Goal: Transaction & Acquisition: Purchase product/service

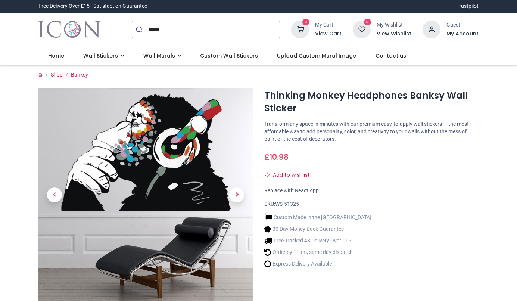
type input "*****"
click at [132, 21] on button "submit" at bounding box center [140, 29] width 16 height 16
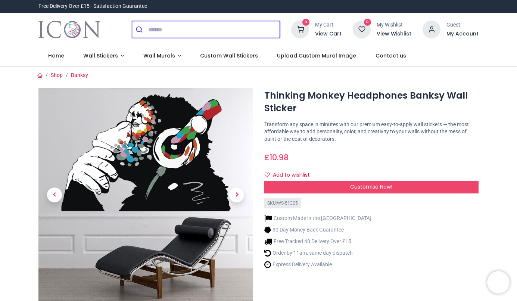
click at [213, 28] on input "search" at bounding box center [213, 29] width 131 height 16
type input "*****"
click at [132, 21] on button "submit" at bounding box center [140, 29] width 16 height 16
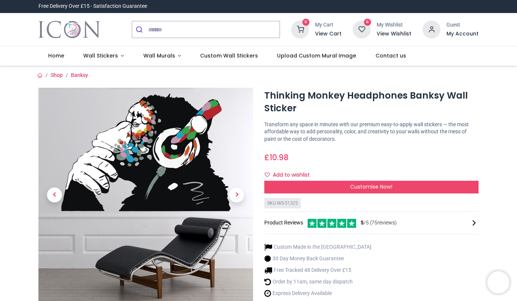
click at [236, 193] on span "Next" at bounding box center [236, 194] width 15 height 15
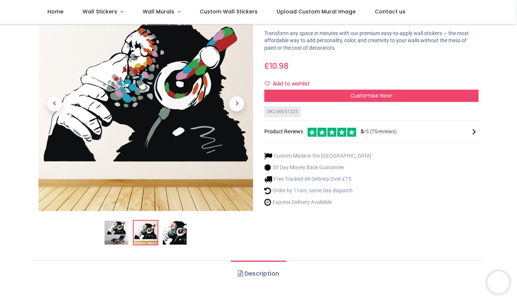
scroll to position [49, 0]
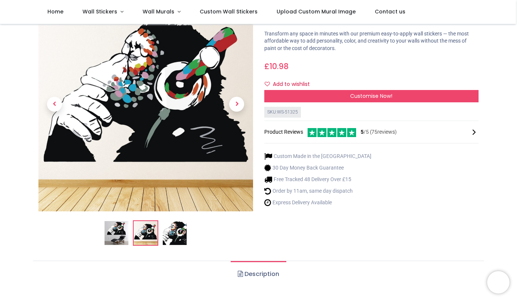
click at [286, 99] on div "Customise Now!" at bounding box center [371, 96] width 215 height 13
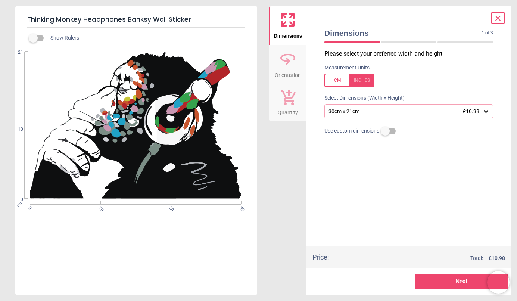
click at [33, 38] on label at bounding box center [33, 38] width 0 height 0
click at [18, 55] on span "21" at bounding box center [16, 52] width 14 height 6
click at [473, 114] on span "£10.98" at bounding box center [471, 111] width 16 height 6
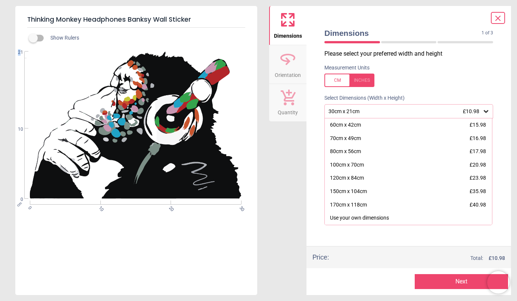
scroll to position [0, 0]
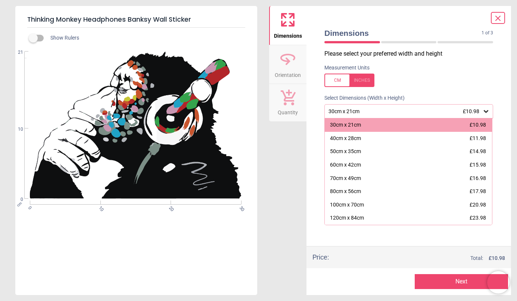
click at [421, 157] on div "50cm x 35cm £14.98" at bounding box center [408, 151] width 167 height 13
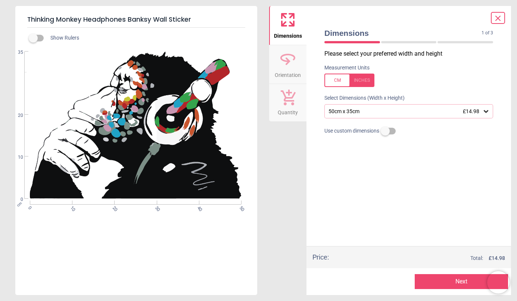
click at [445, 109] on div "50cm x 35cm £14.98" at bounding box center [405, 111] width 155 height 6
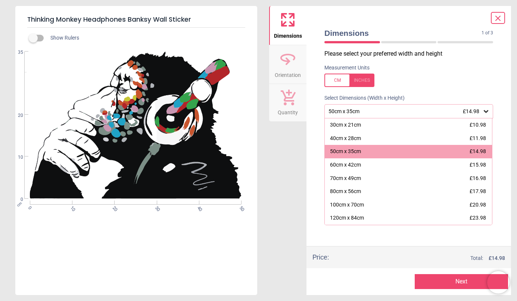
click at [421, 177] on div "70cm x 49cm £16.98" at bounding box center [408, 178] width 167 height 13
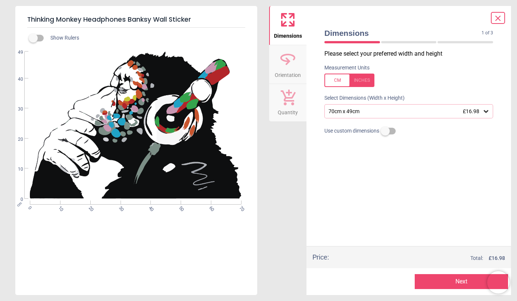
click at [431, 113] on div "70cm x 49cm £16.98" at bounding box center [405, 111] width 155 height 6
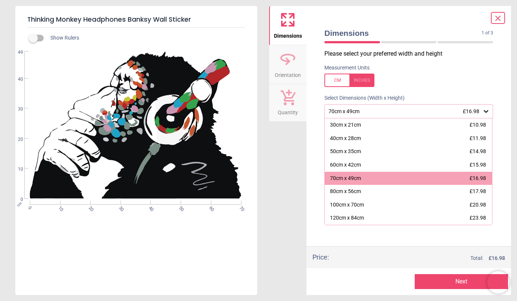
click at [402, 215] on div "120cm x 84cm £23.98" at bounding box center [408, 217] width 167 height 13
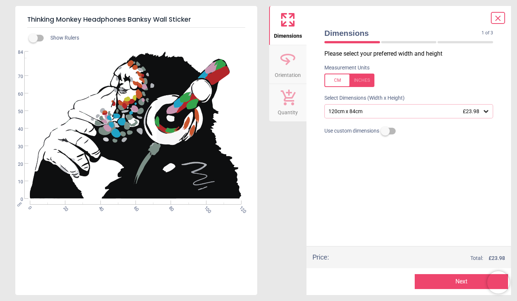
click at [385, 131] on label at bounding box center [385, 131] width 0 height 0
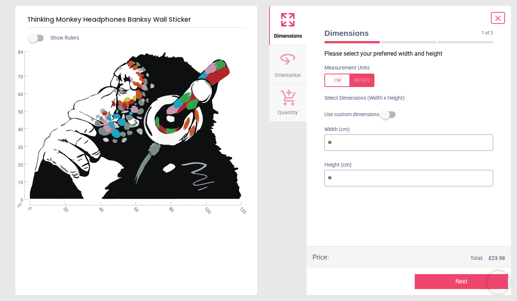
click at [385, 115] on label at bounding box center [385, 115] width 0 height 0
click at [442, 109] on div "120cm x 84cm £23.98" at bounding box center [405, 111] width 155 height 6
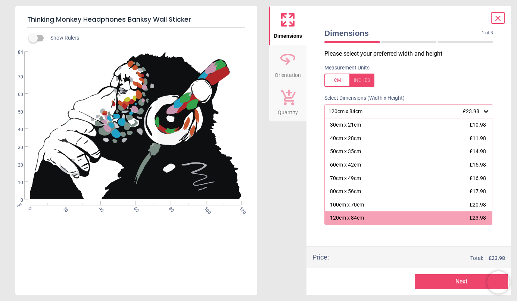
click at [406, 233] on div "Please select your preferred width and height Measurement Units Select Dimensio…" at bounding box center [409, 148] width 181 height 196
click at [397, 239] on div "Please select your preferred width and height Measurement Units Select Dimensio…" at bounding box center [409, 148] width 181 height 196
click at [475, 241] on div "Please select your preferred width and height Measurement Units Select Dimensio…" at bounding box center [409, 148] width 181 height 196
drag, startPoint x: 475, startPoint y: 241, endPoint x: 375, endPoint y: 201, distance: 108.1
click at [375, 201] on div "Please select your preferred width and height Measurement Units Select Dimensio…" at bounding box center [409, 148] width 181 height 196
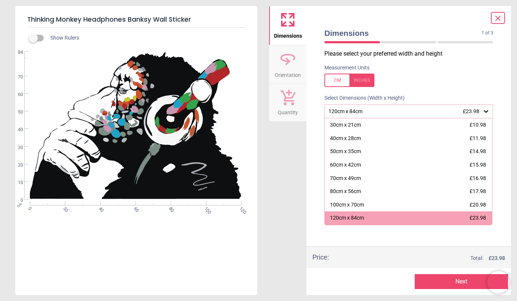
drag, startPoint x: 375, startPoint y: 201, endPoint x: 319, endPoint y: 106, distance: 110.0
click at [319, 106] on div "120cm x 84cm £23.98 30cm x 21cm £10.98 40cm x 28cm £11.98 50cm x 35cm £14.98 60…" at bounding box center [409, 111] width 181 height 14
click at [485, 112] on icon at bounding box center [485, 111] width 7 height 7
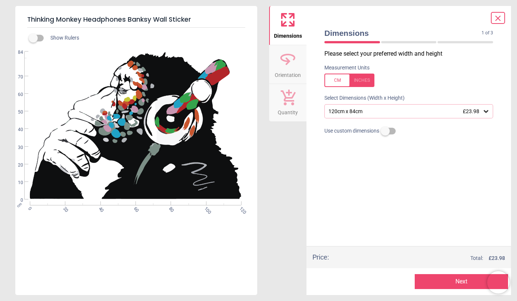
click at [390, 126] on div "Use custom dimensions" at bounding box center [409, 130] width 181 height 13
click at [385, 131] on label at bounding box center [385, 131] width 0 height 0
click at [379, 174] on input "**" at bounding box center [408, 178] width 169 height 16
type input "*"
type input "**"
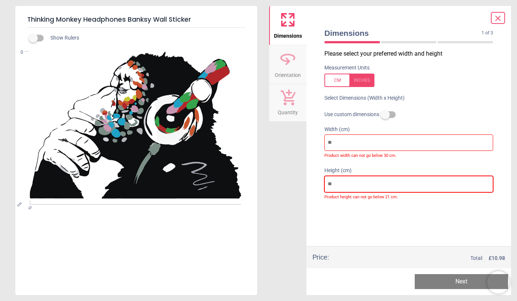
type input "*"
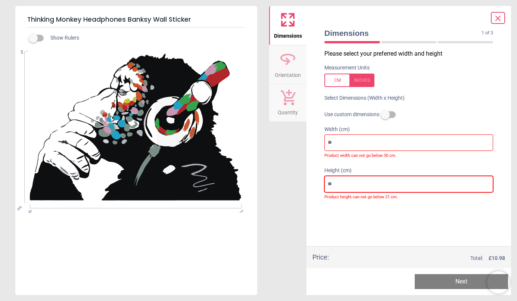
type input "**"
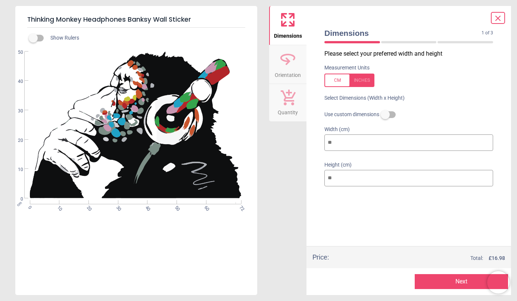
type input "**"
click at [442, 283] on button "Next" at bounding box center [461, 281] width 93 height 15
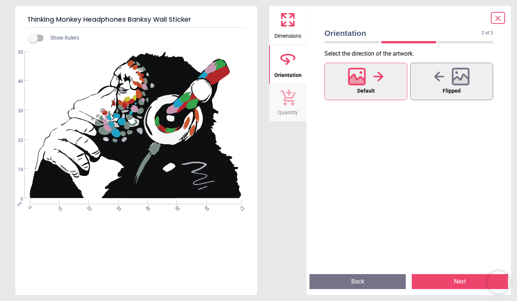
click at [371, 279] on button "Back" at bounding box center [358, 281] width 96 height 15
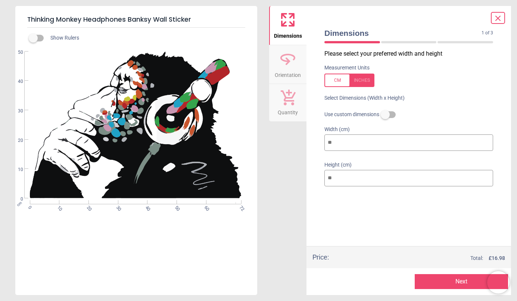
click at [385, 115] on label at bounding box center [385, 115] width 0 height 0
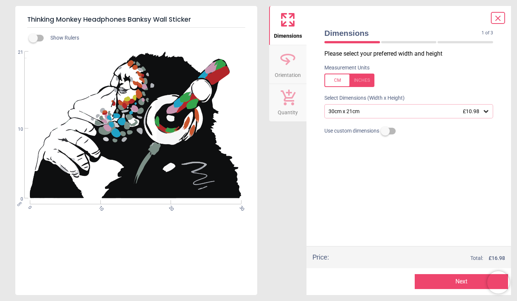
click at [432, 118] on div "30cm x 21cm £10.98" at bounding box center [408, 111] width 169 height 14
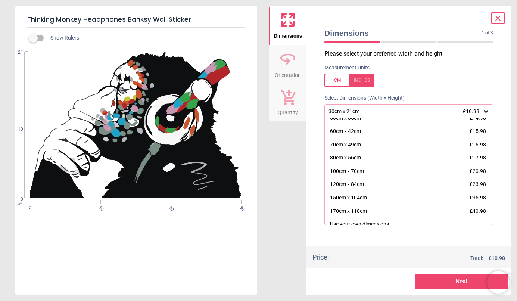
scroll to position [40, 0]
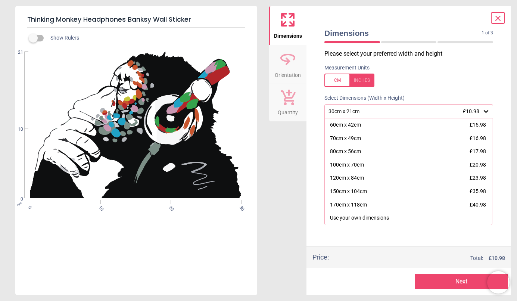
click at [307, 250] on div "Price : Total: £ 10.98" at bounding box center [409, 257] width 205 height 22
